Goal: Task Accomplishment & Management: Manage account settings

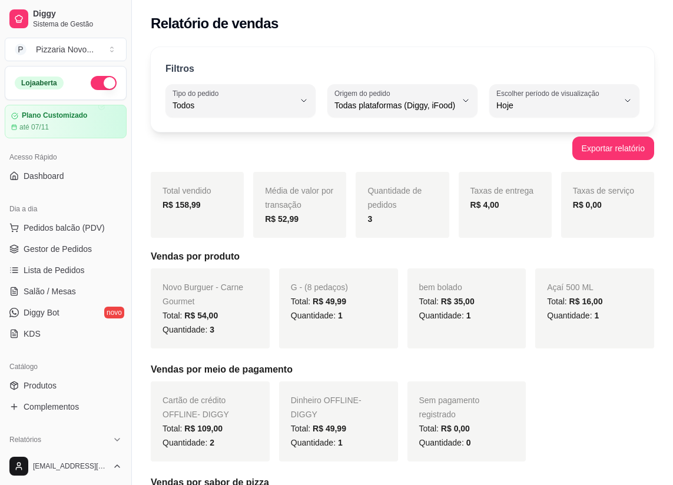
select select "ALL"
select select "0"
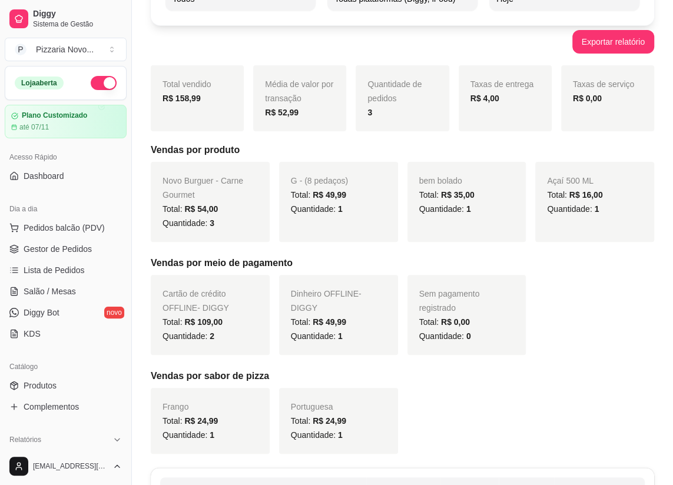
scroll to position [107, 0]
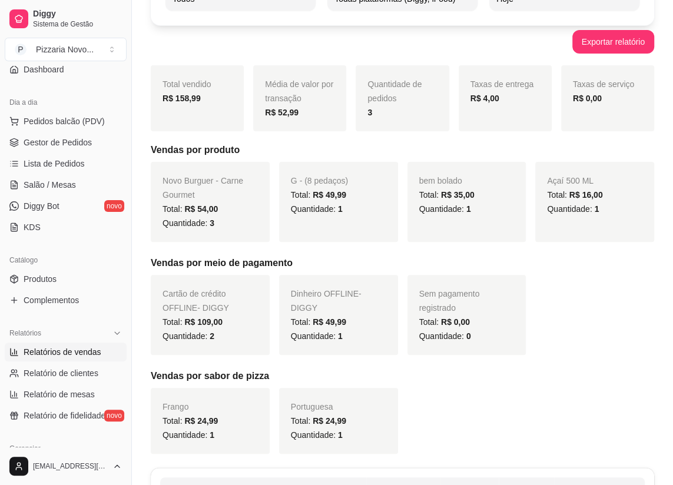
drag, startPoint x: 0, startPoint y: 0, endPoint x: 168, endPoint y: 59, distance: 177.7
click at [168, 59] on div "Filtros ALL Tipo do pedido Todos Entrega Retirada Mesa Consumo local Tipo do pe…" at bounding box center [402, 280] width 541 height 693
click at [57, 160] on span "Lista de Pedidos" at bounding box center [54, 164] width 61 height 12
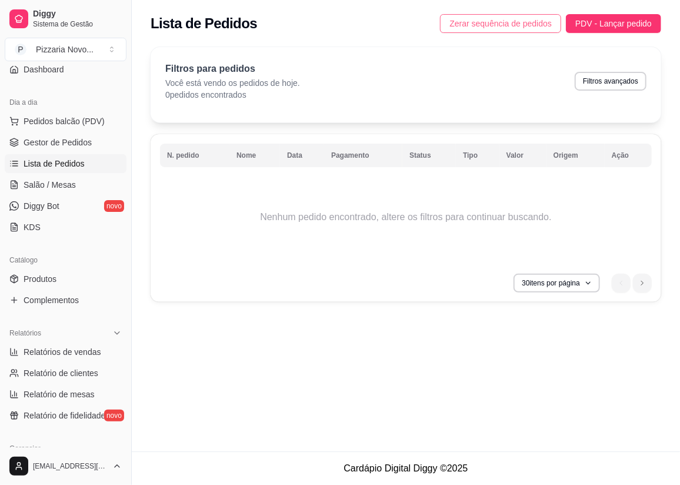
click at [534, 23] on span "Zerar sequência de pedidos" at bounding box center [501, 23] width 102 height 13
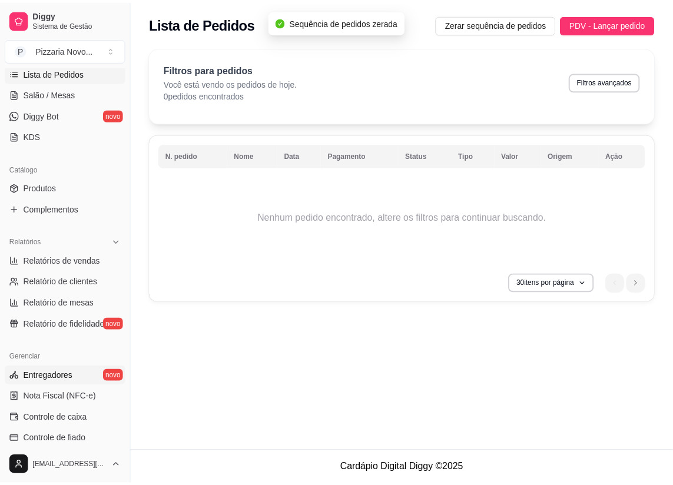
scroll to position [214, 0]
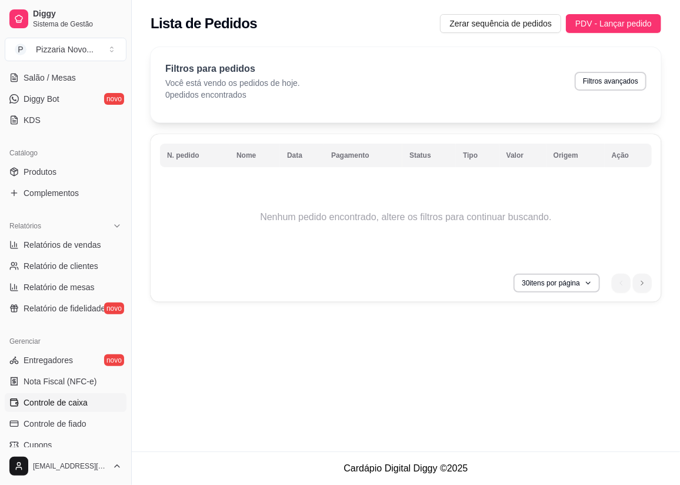
drag, startPoint x: 85, startPoint y: 402, endPoint x: 109, endPoint y: 341, distance: 66.0
click at [85, 401] on span "Controle de caixa" at bounding box center [56, 403] width 64 height 12
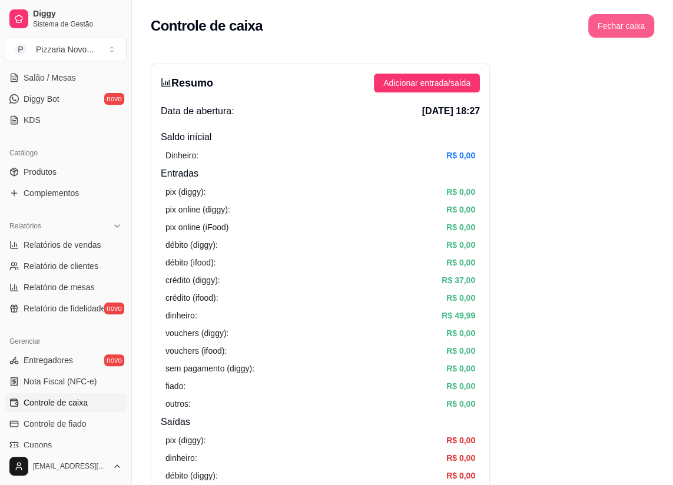
click at [626, 19] on button "Fechar caixa" at bounding box center [621, 26] width 66 height 24
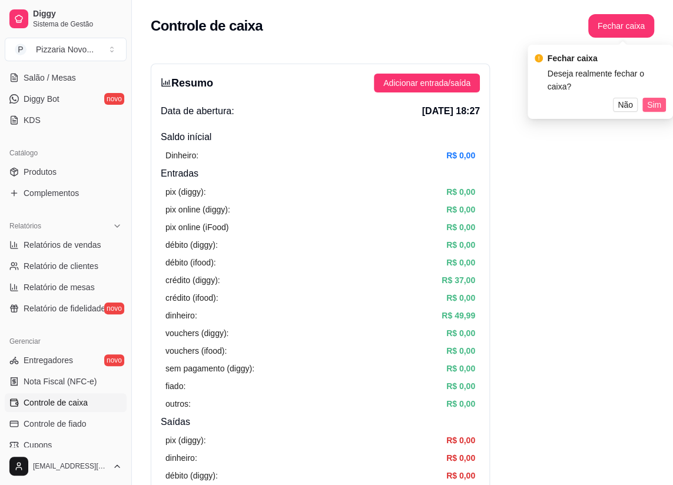
click at [656, 102] on span "Sim" at bounding box center [654, 104] width 14 height 13
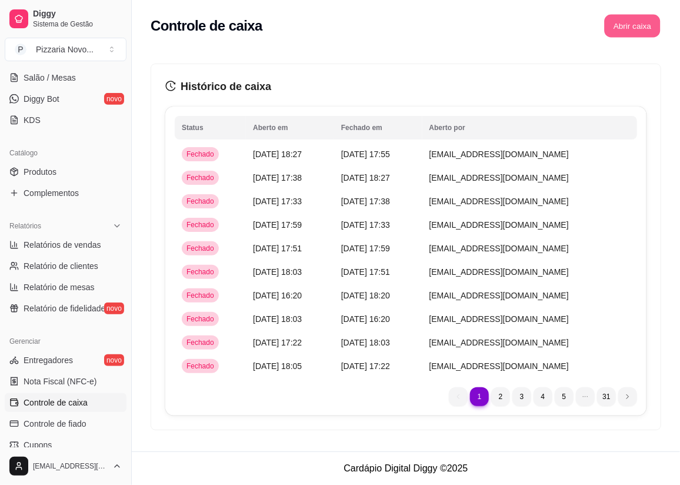
click at [630, 29] on button "Abrir caixa" at bounding box center [632, 26] width 56 height 23
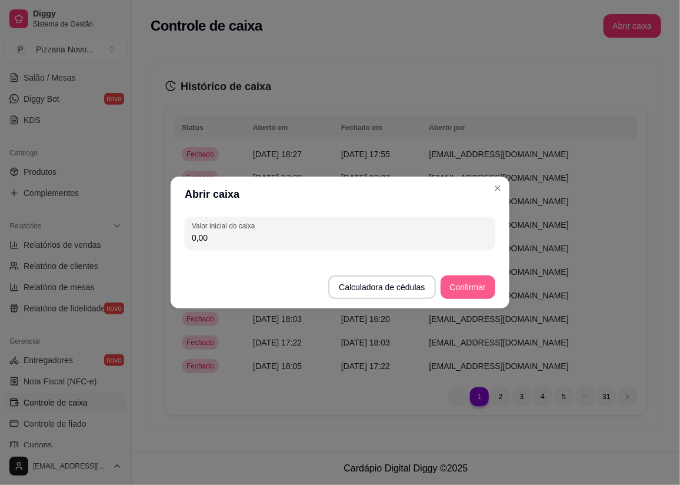
click at [485, 282] on button "Confirmar" at bounding box center [468, 287] width 55 height 24
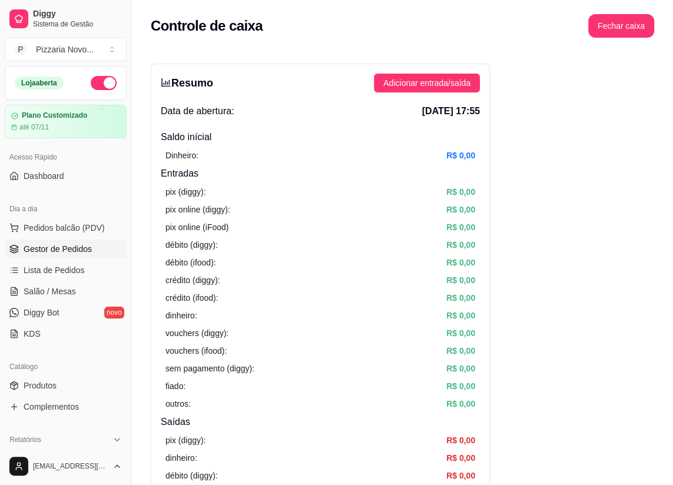
click at [72, 247] on span "Gestor de Pedidos" at bounding box center [58, 249] width 68 height 12
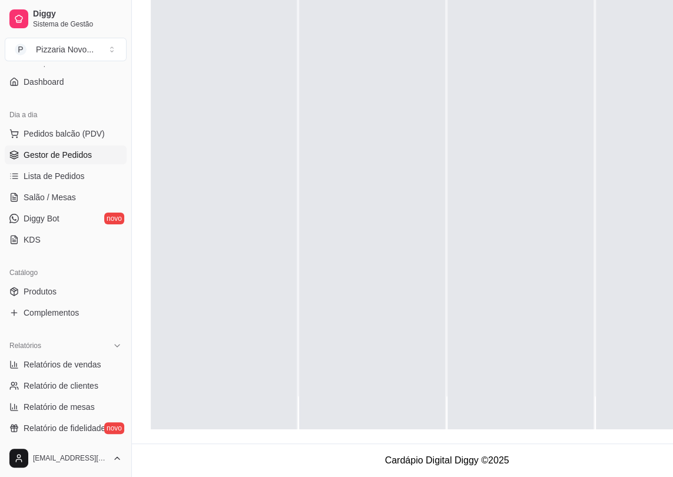
scroll to position [107, 0]
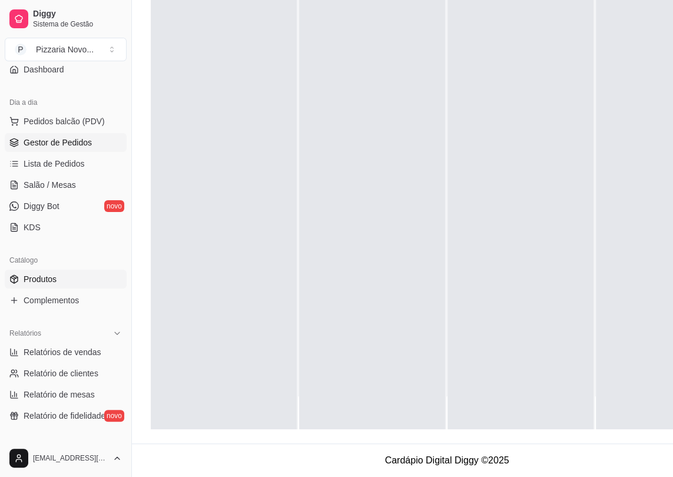
drag, startPoint x: 88, startPoint y: 280, endPoint x: 108, endPoint y: 270, distance: 21.8
click at [88, 279] on link "Produtos" at bounding box center [66, 278] width 122 height 19
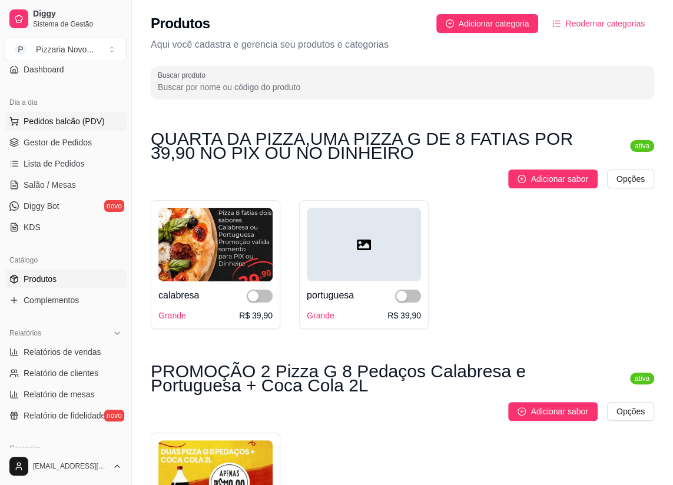
drag, startPoint x: 36, startPoint y: 162, endPoint x: 82, endPoint y: 127, distance: 58.0
click at [36, 162] on span "Lista de Pedidos" at bounding box center [54, 164] width 61 height 12
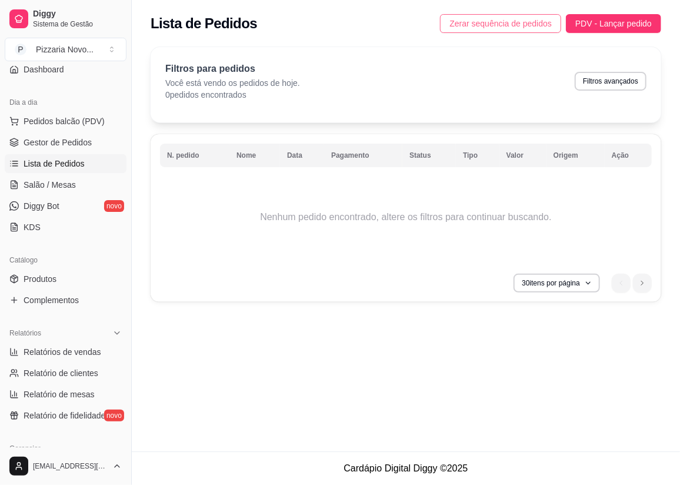
click at [535, 24] on span "Zerar sequência de pedidos" at bounding box center [501, 23] width 102 height 13
